Goal: Transaction & Acquisition: Purchase product/service

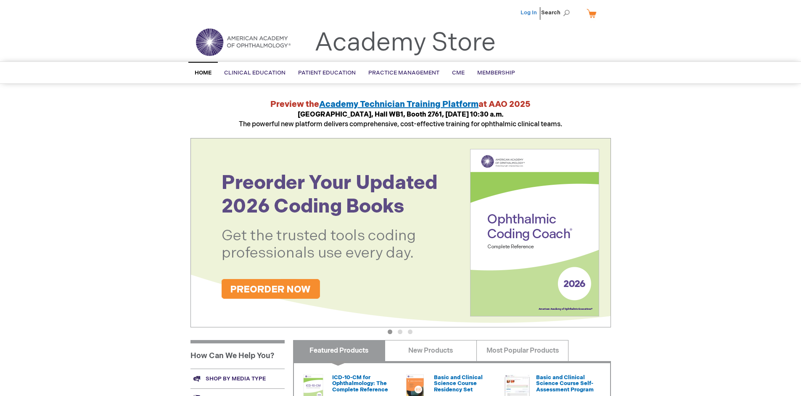
click at [529, 13] on link "Log In" at bounding box center [528, 12] width 16 height 7
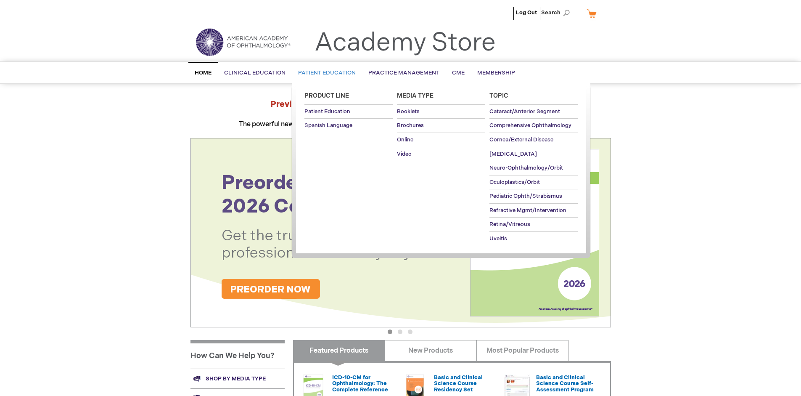
click at [325, 73] on span "Patient Education" at bounding box center [327, 72] width 58 height 7
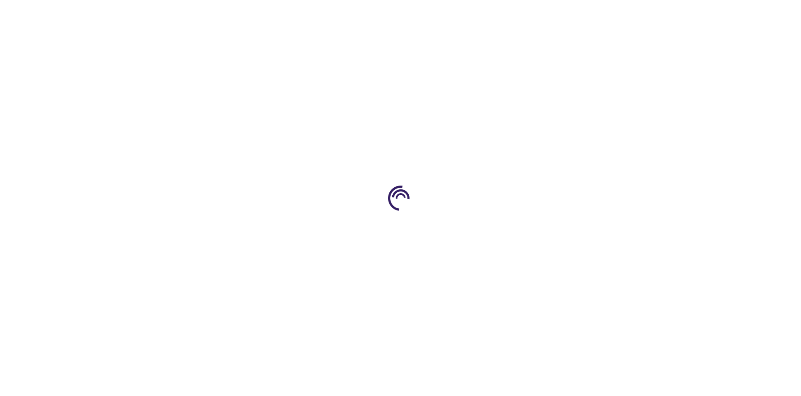
click at [530, 227] on span "Add to Cart" at bounding box center [526, 227] width 34 height 8
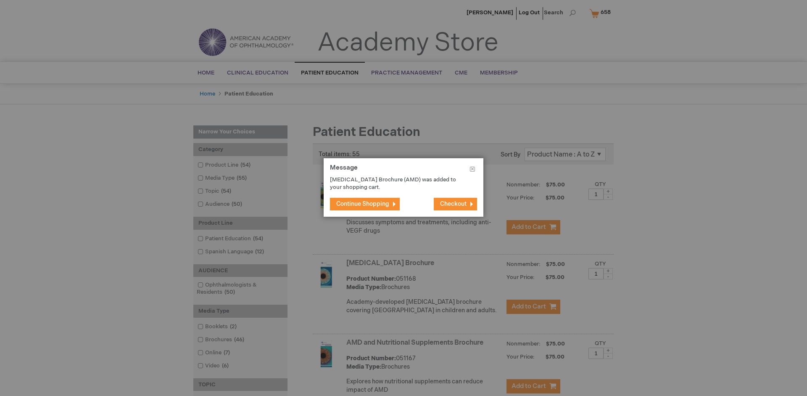
click at [363, 203] on span "Continue Shopping" at bounding box center [362, 203] width 53 height 7
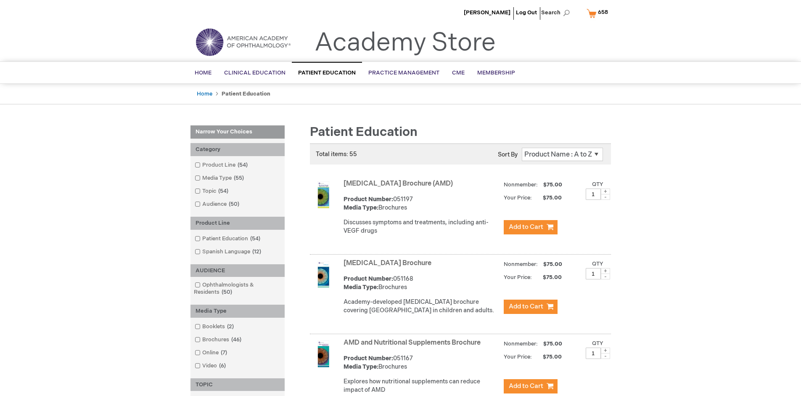
click at [414, 346] on link "AMD and Nutritional Supplements Brochure" at bounding box center [411, 342] width 137 height 8
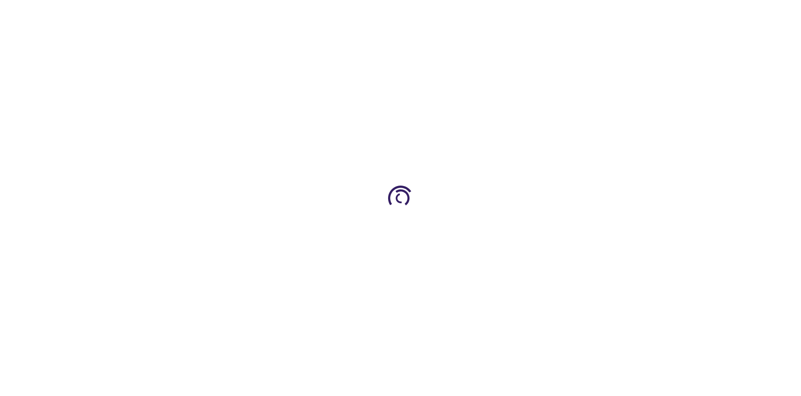
type input "1"
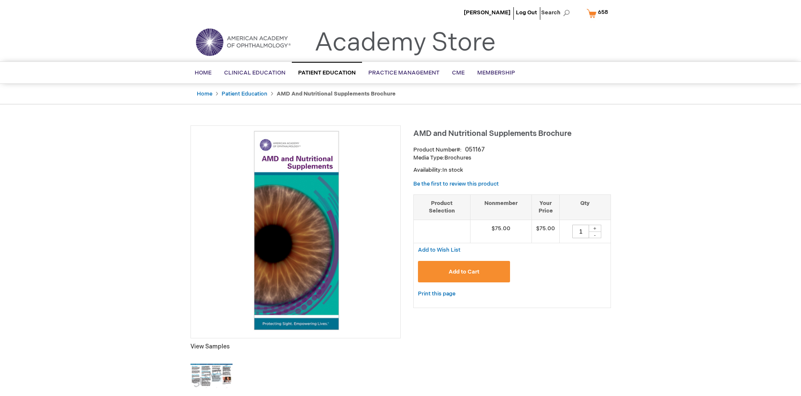
click at [464, 271] on span "Add to Cart" at bounding box center [464, 271] width 31 height 7
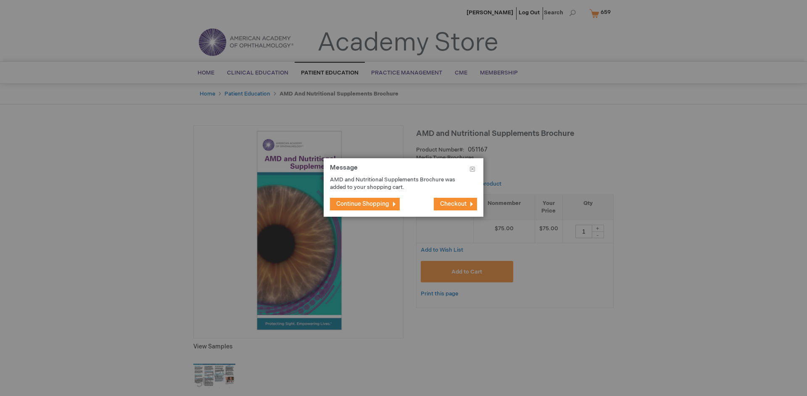
click at [363, 203] on span "Continue Shopping" at bounding box center [362, 203] width 53 height 7
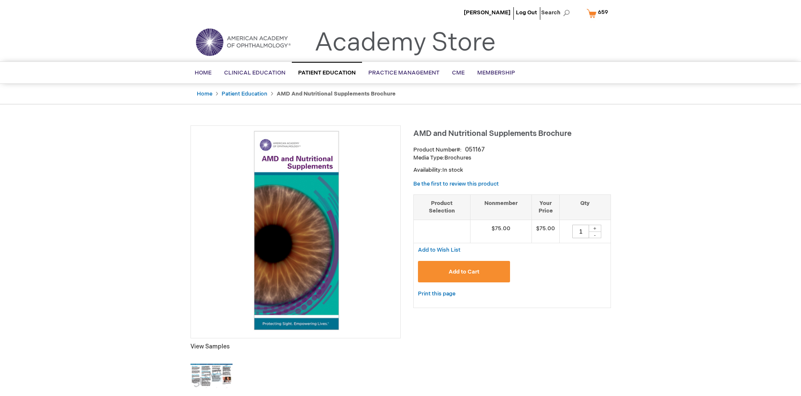
click at [599, 13] on span "659" at bounding box center [603, 12] width 10 height 7
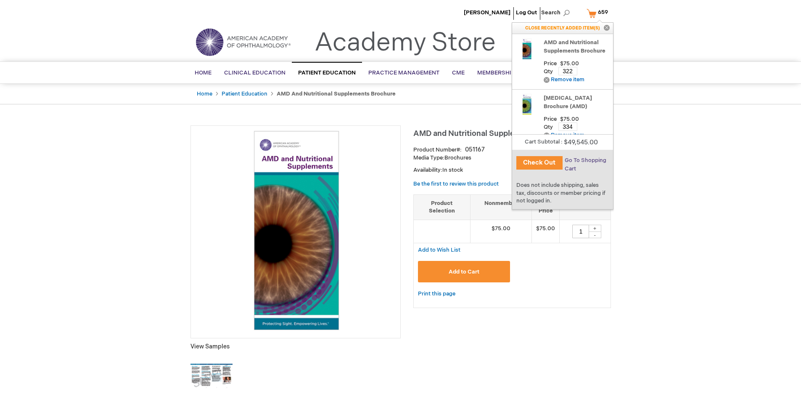
click at [585, 160] on span "Go To Shopping Cart" at bounding box center [586, 164] width 42 height 15
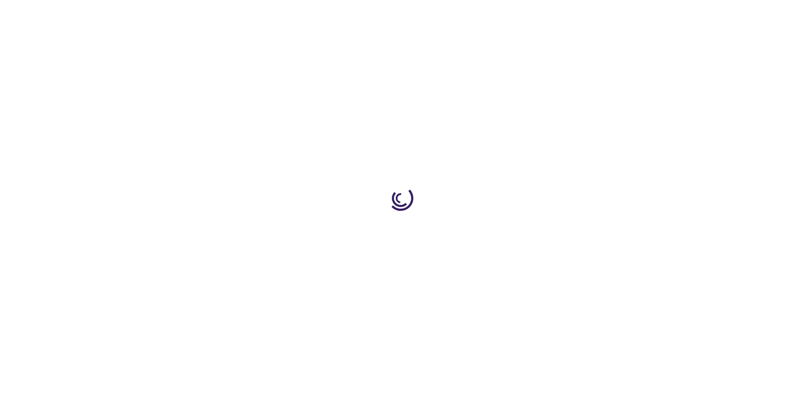
select select "US"
select select "41"
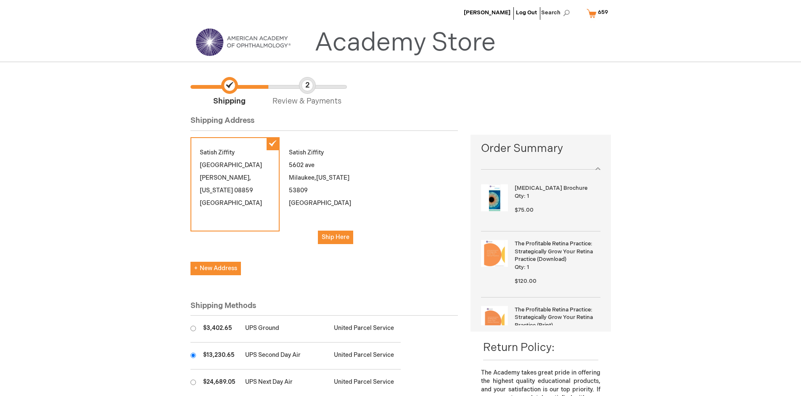
click at [193, 355] on input "radio" at bounding box center [192, 354] width 5 height 5
